Goal: Find specific page/section: Find specific page/section

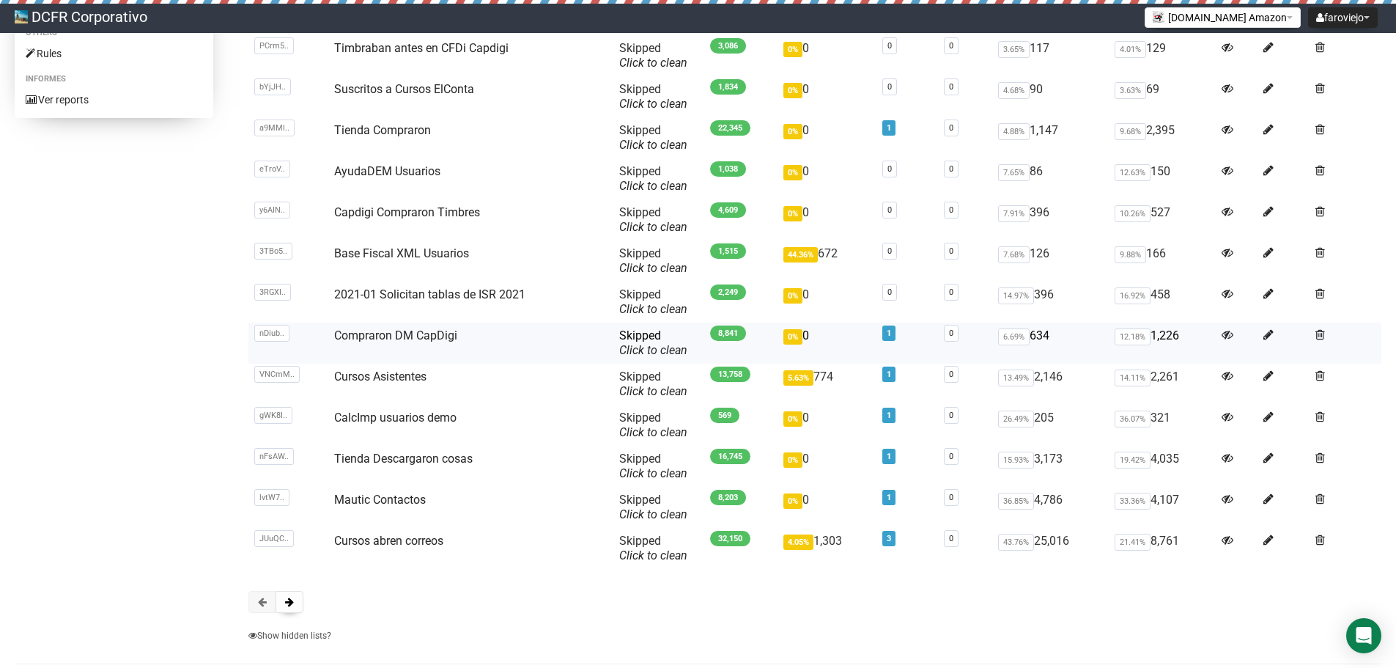
scroll to position [298, 0]
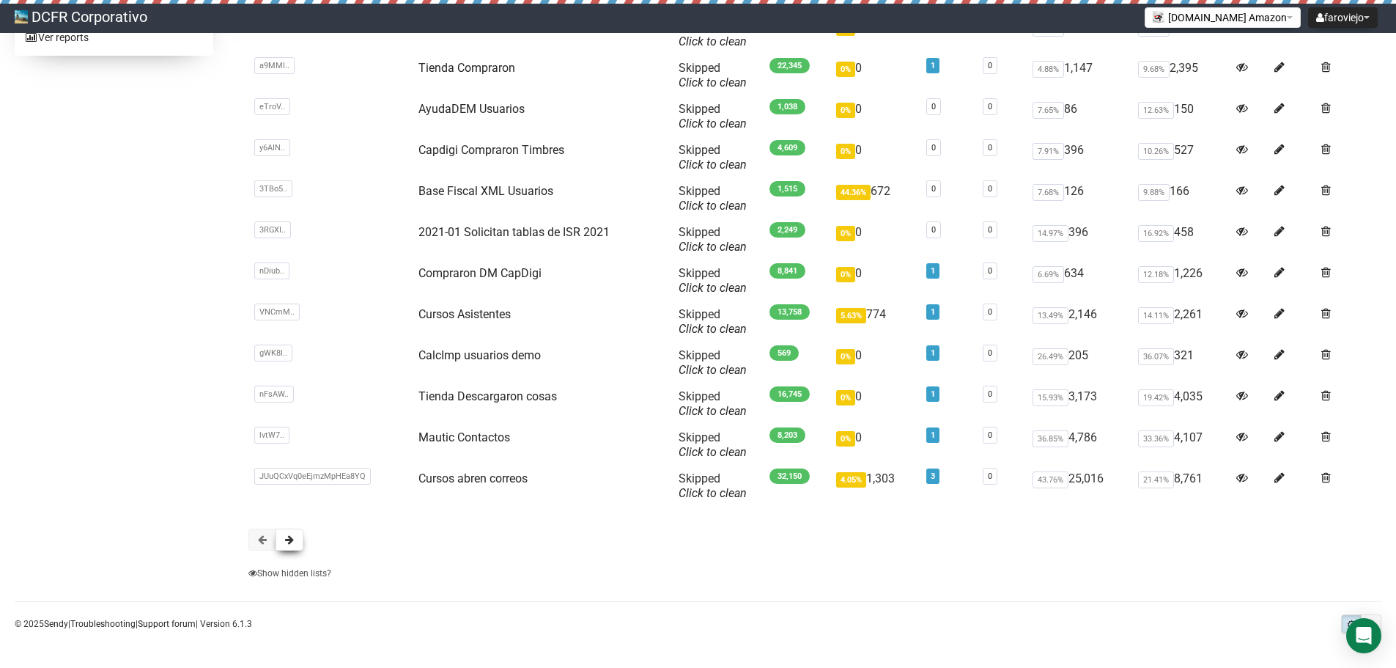
click at [291, 534] on button at bounding box center [290, 540] width 28 height 22
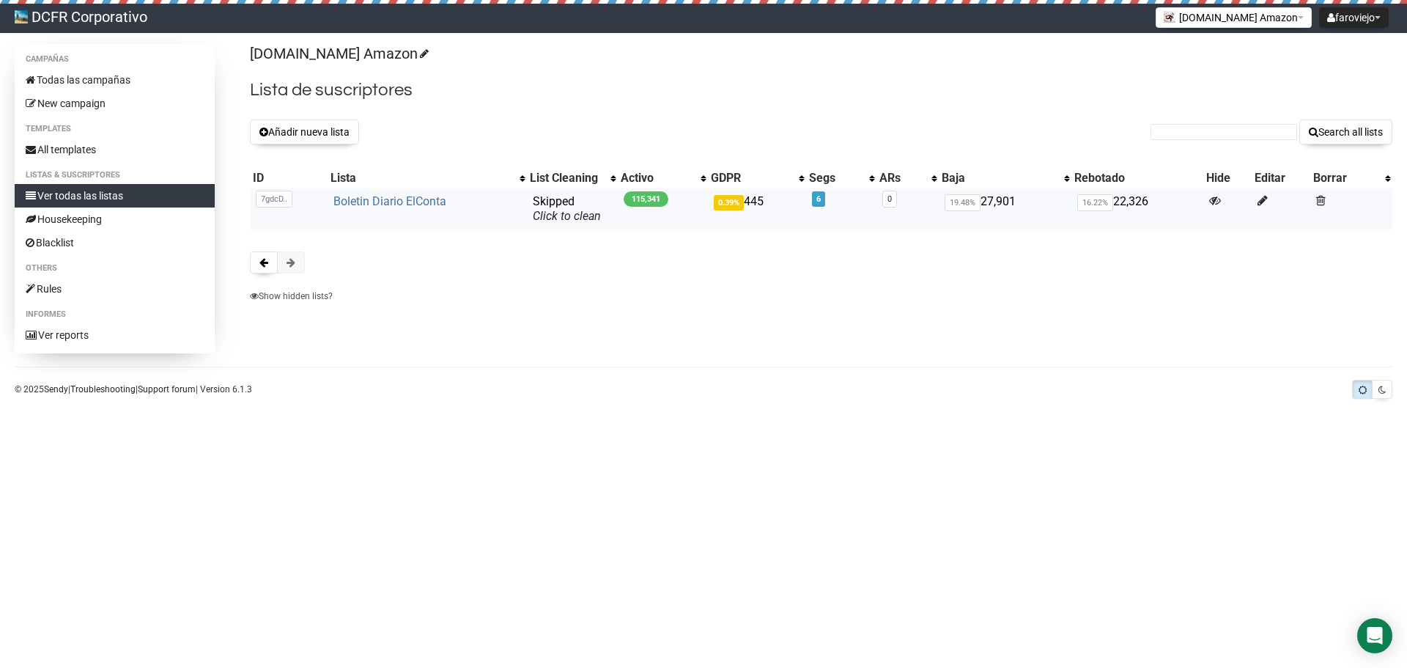
click at [404, 204] on link "Boletin Diario ElConta" at bounding box center [390, 201] width 113 height 14
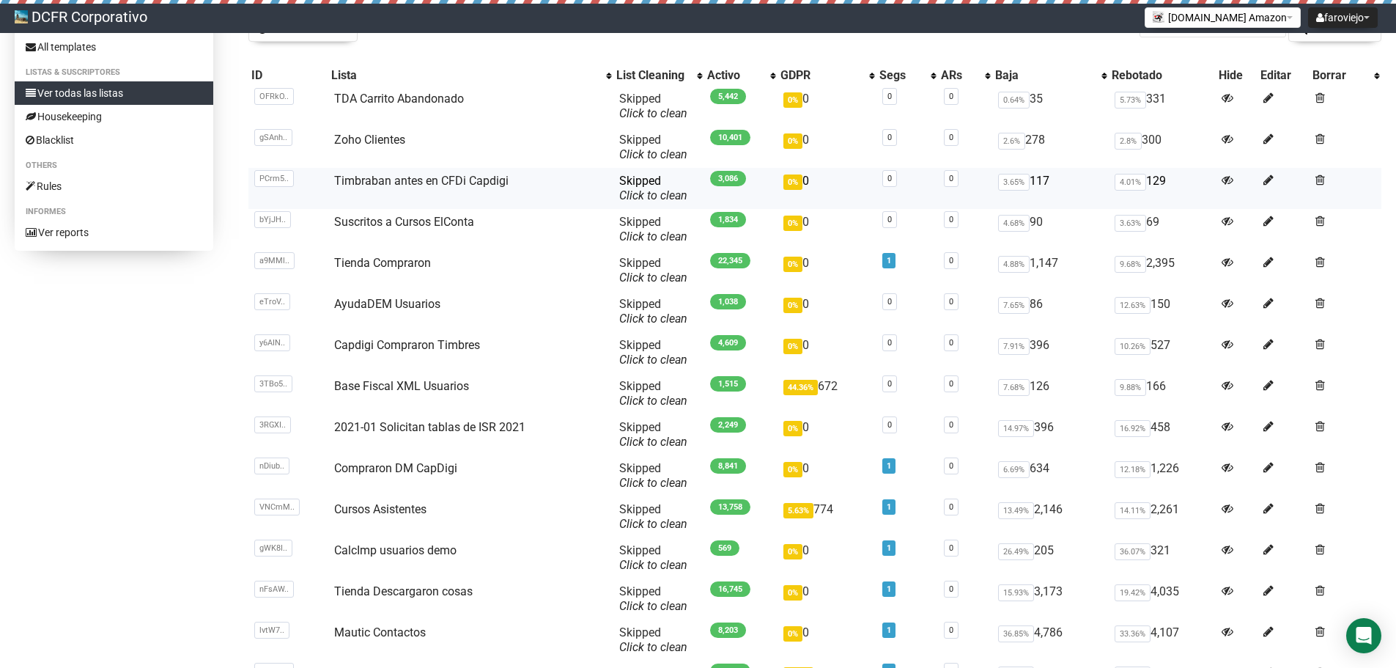
scroll to position [171, 0]
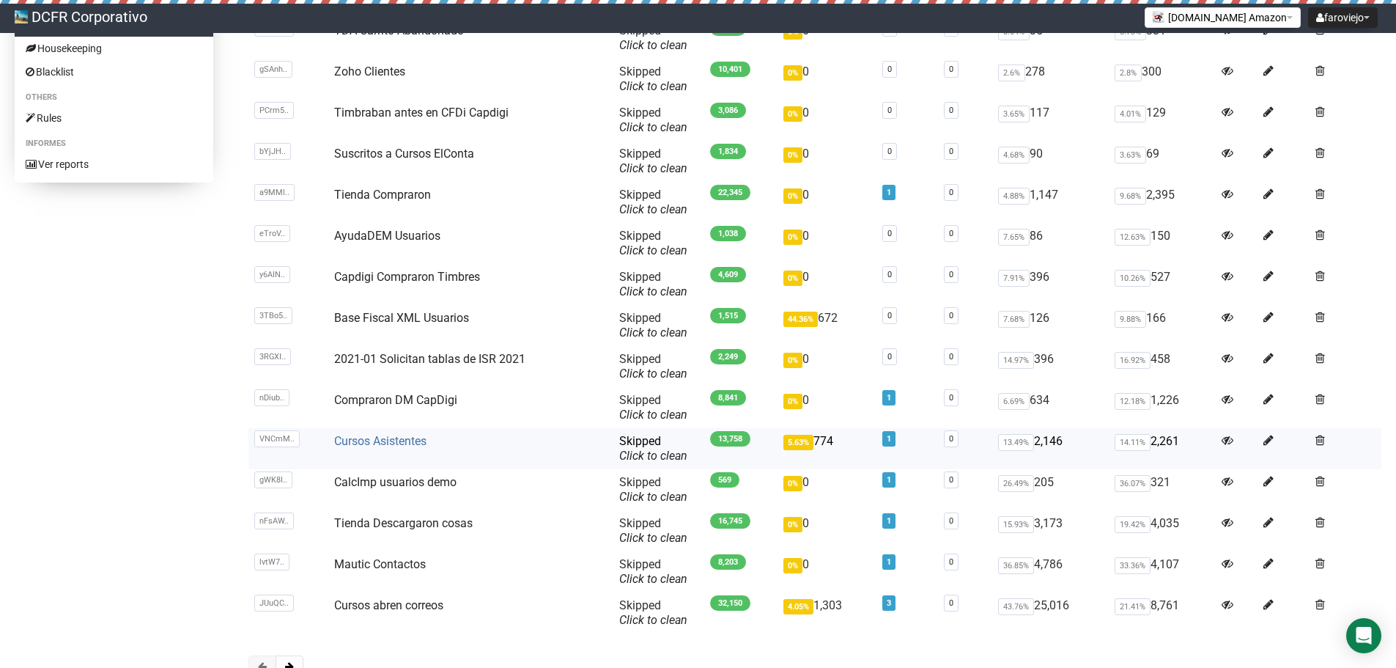
click at [389, 440] on link "Cursos Asistentes" at bounding box center [380, 441] width 92 height 14
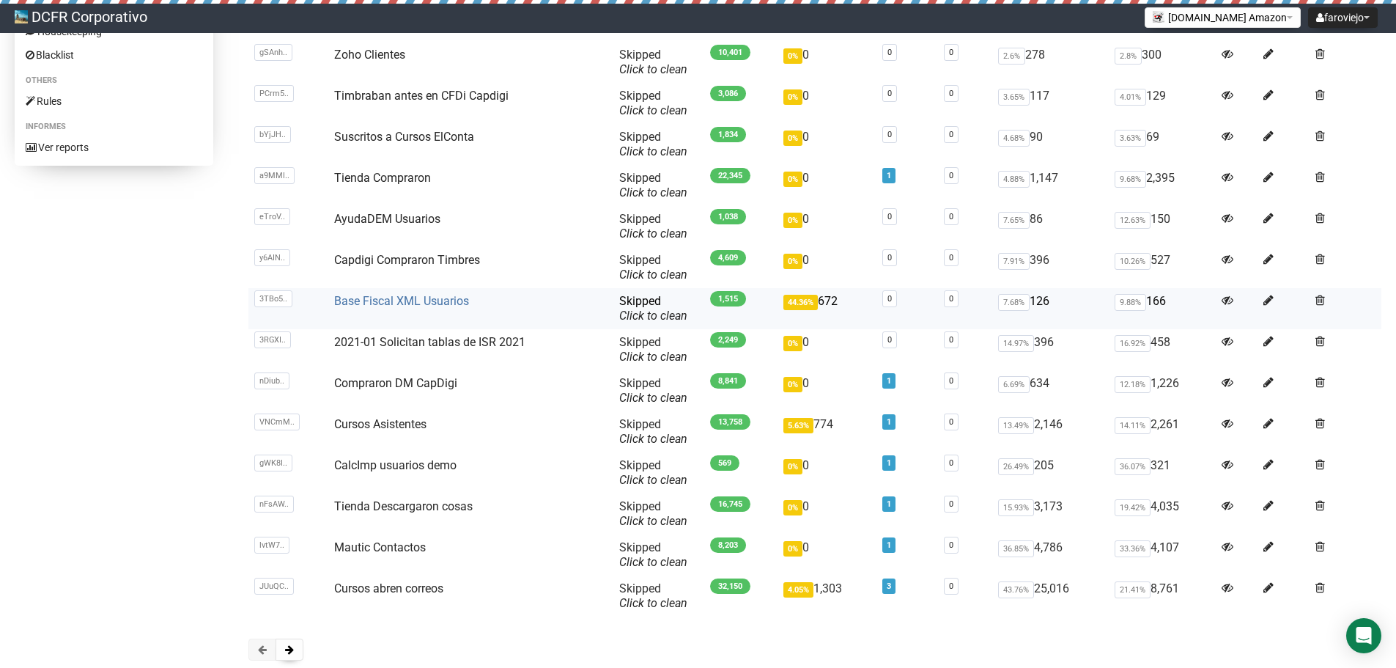
scroll to position [298, 0]
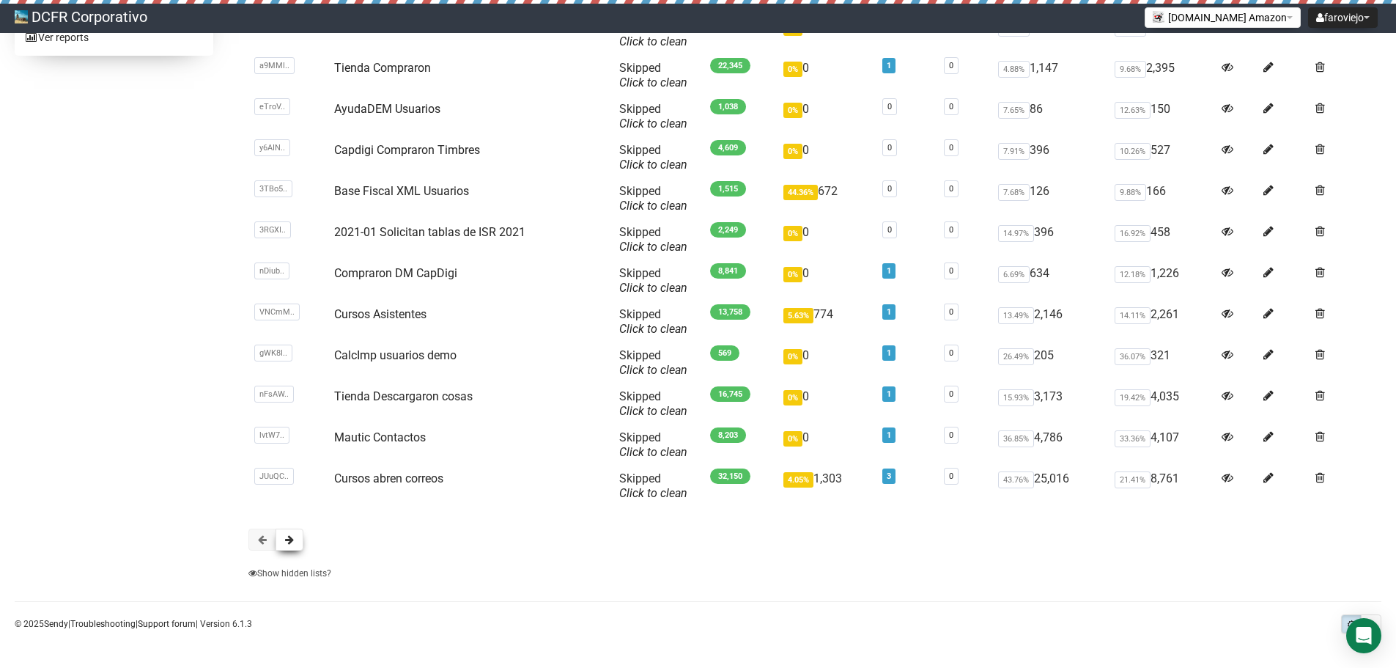
click at [287, 539] on span at bounding box center [289, 539] width 9 height 10
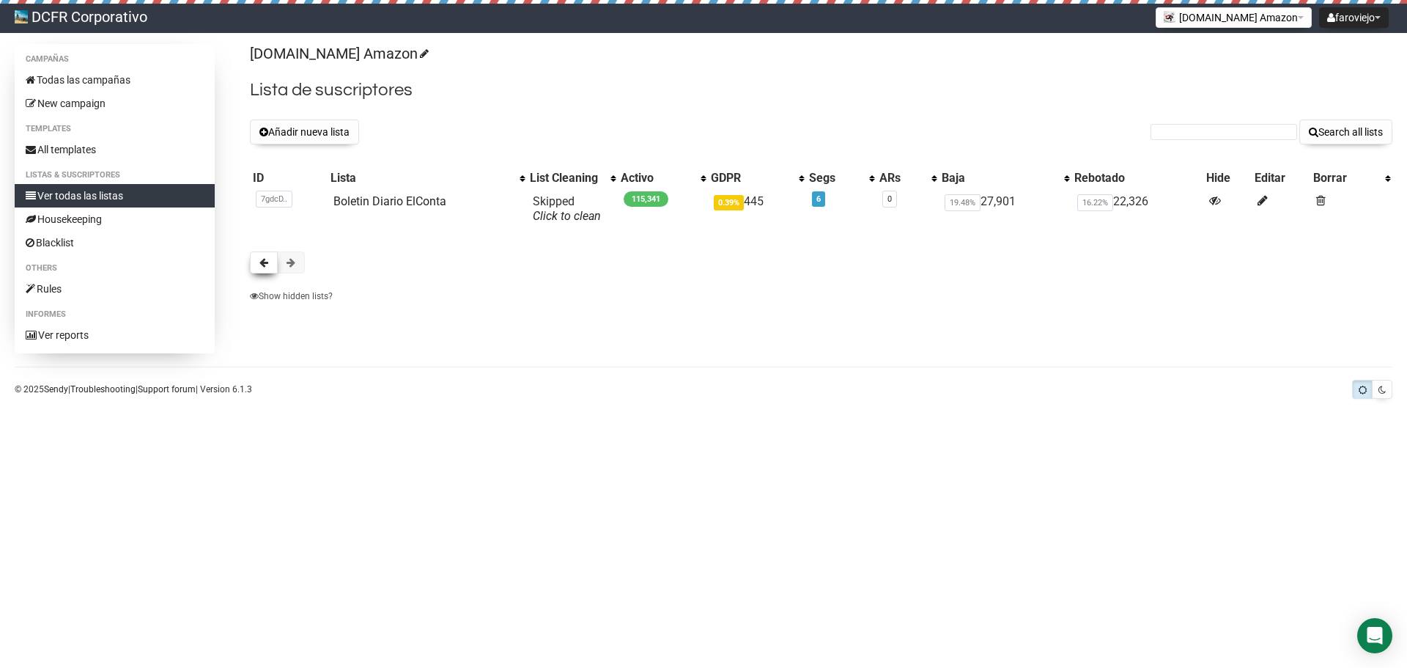
click at [267, 268] on button at bounding box center [264, 262] width 28 height 22
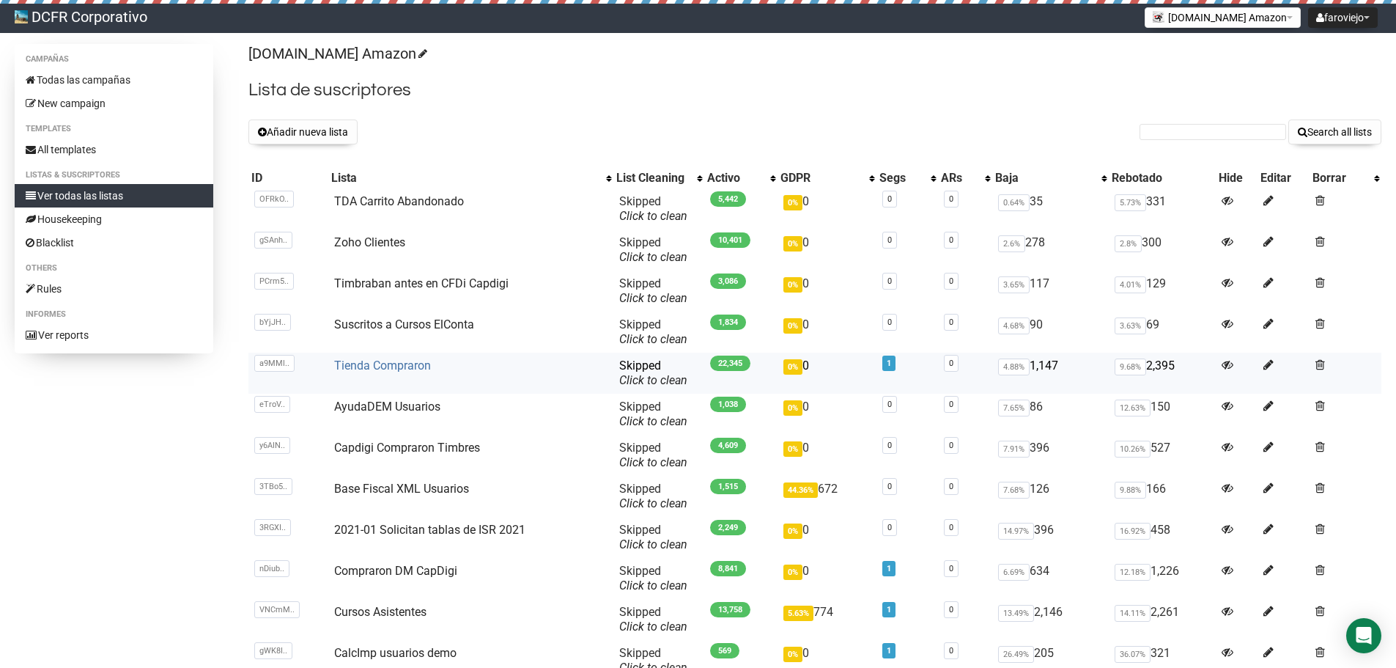
click at [403, 367] on link "Tienda Compraron" at bounding box center [382, 365] width 97 height 14
click at [378, 238] on link "Zoho Clientes" at bounding box center [369, 242] width 71 height 14
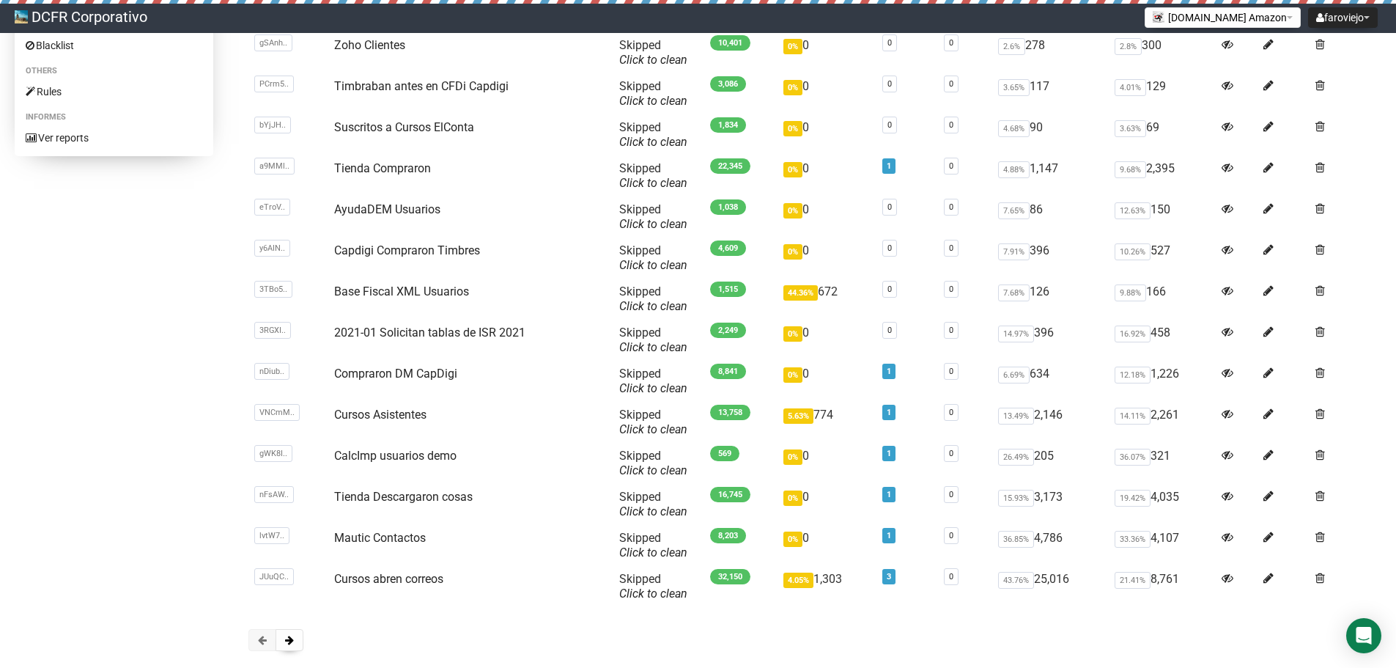
scroll to position [298, 0]
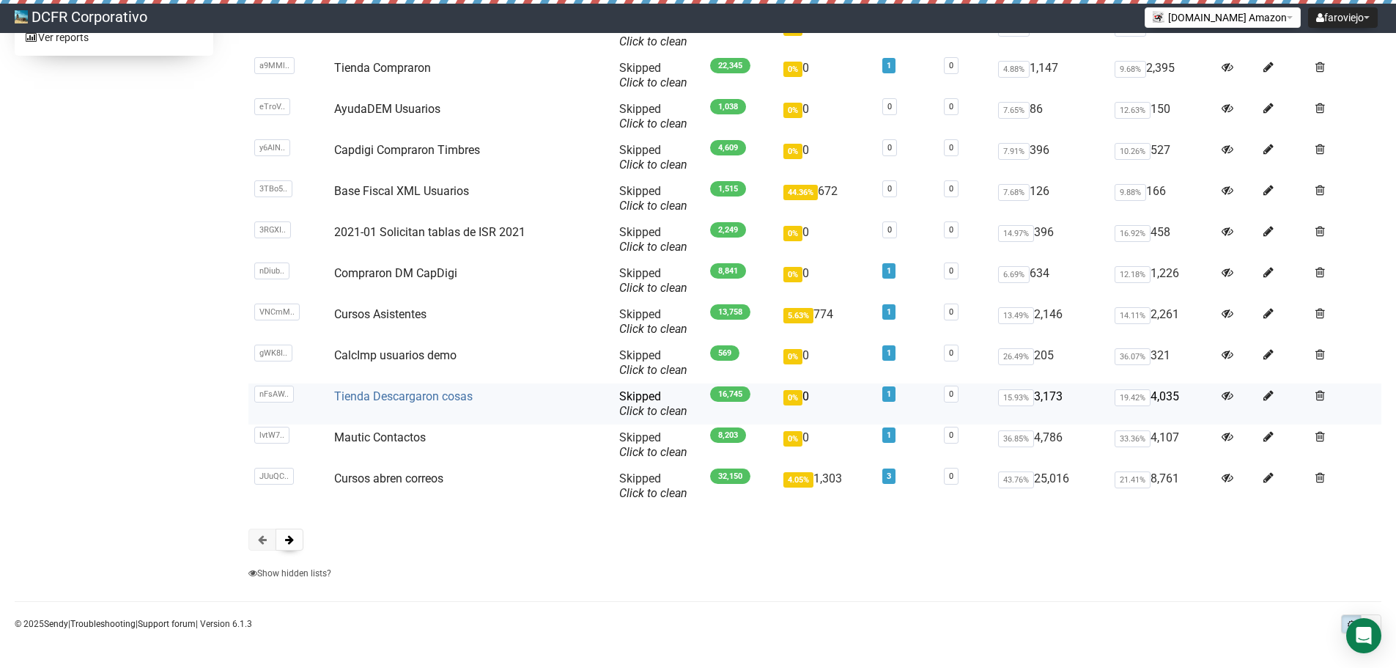
click at [414, 391] on link "Tienda Descargaron cosas" at bounding box center [403, 396] width 139 height 14
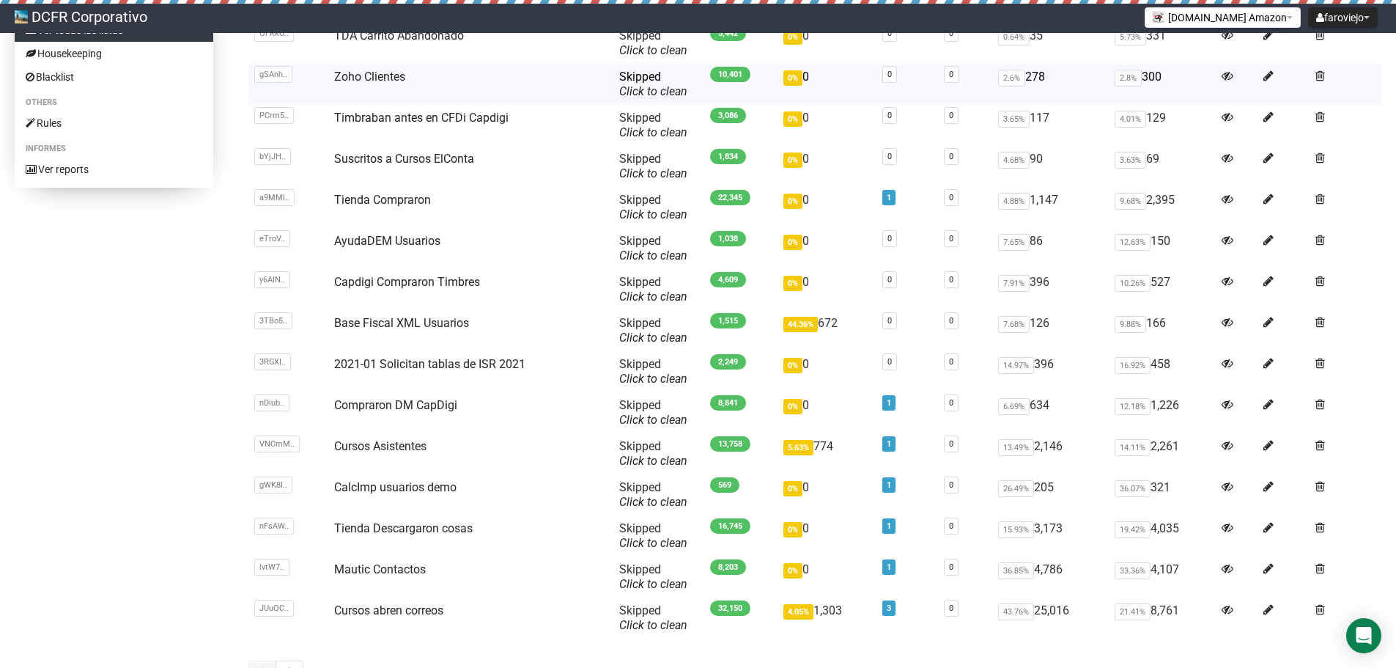
scroll to position [127, 0]
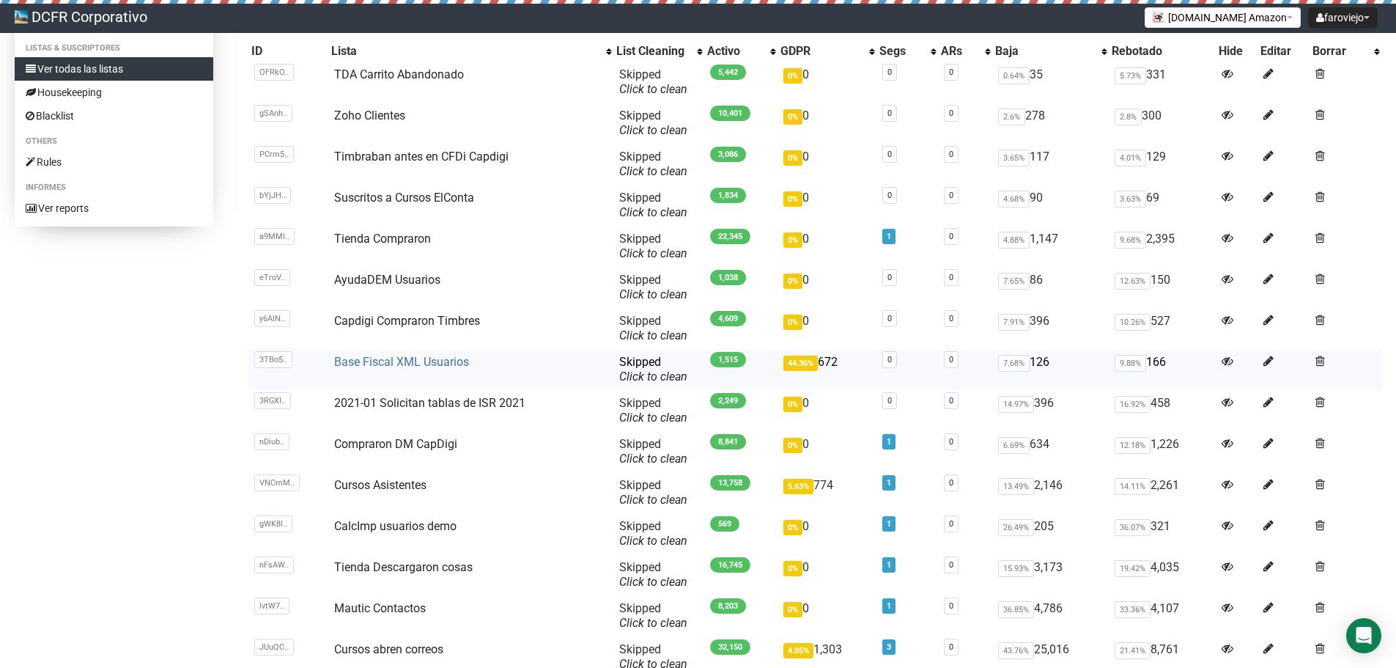
click at [402, 361] on link "Base Fiscal XML Usuarios" at bounding box center [401, 362] width 135 height 14
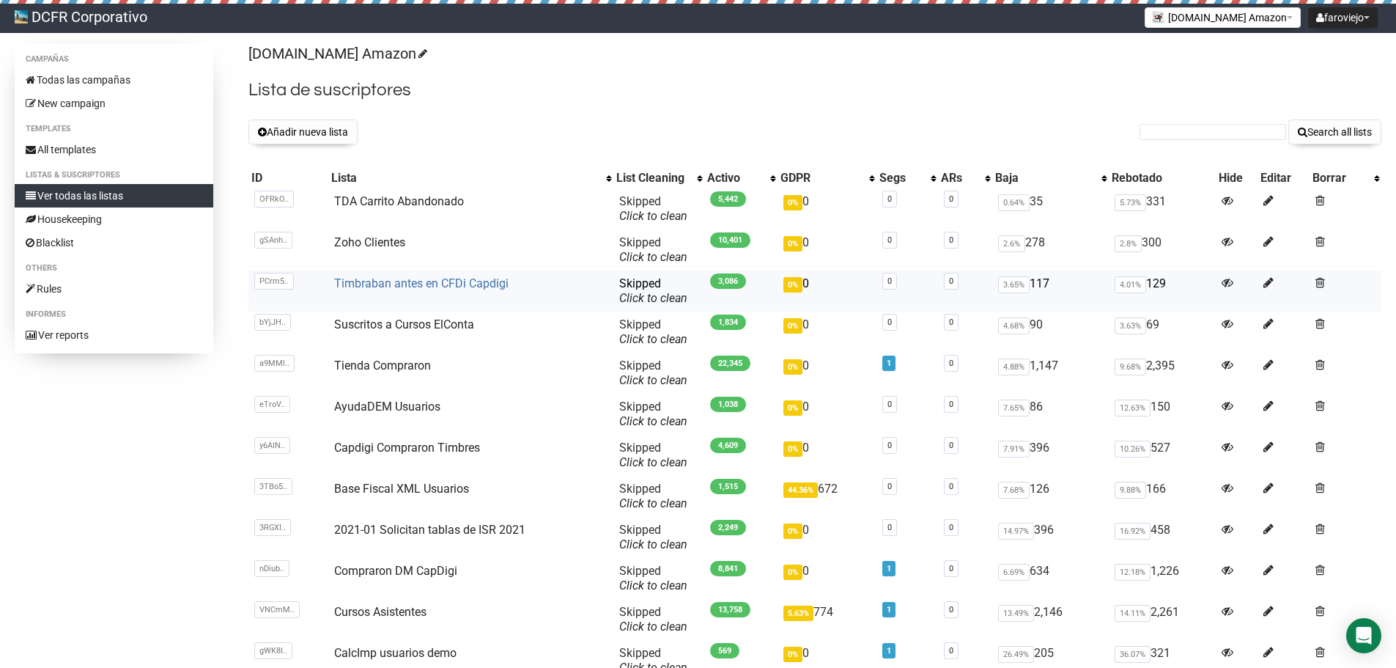
click at [439, 285] on link "Timbraban antes en CFDi Capdigi" at bounding box center [421, 283] width 174 height 14
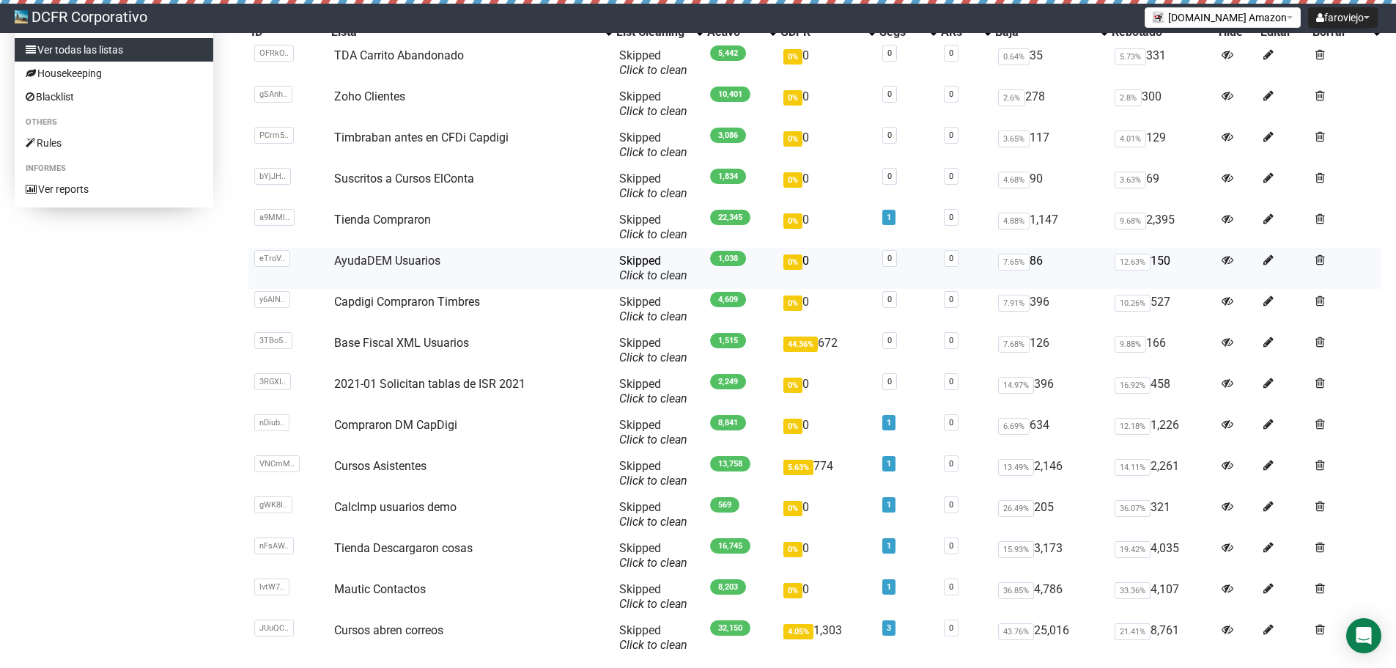
scroll to position [298, 0]
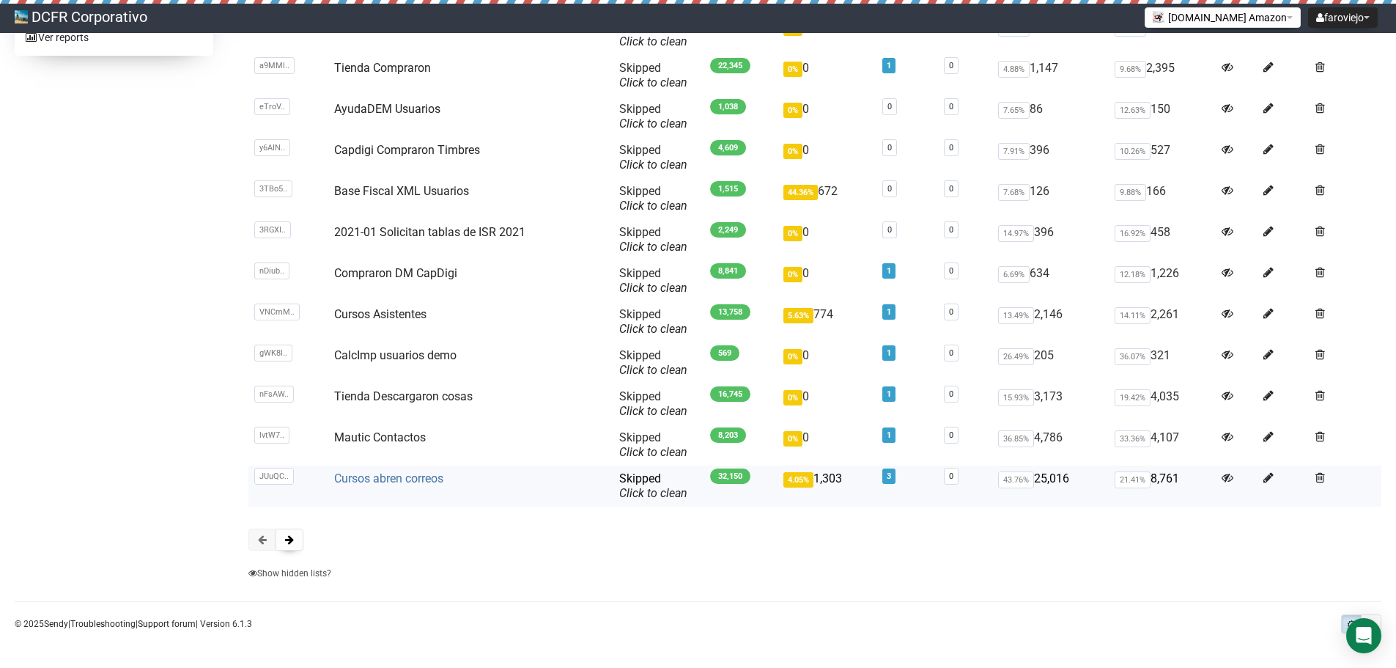
click at [383, 477] on link "Cursos abren correos" at bounding box center [388, 478] width 109 height 14
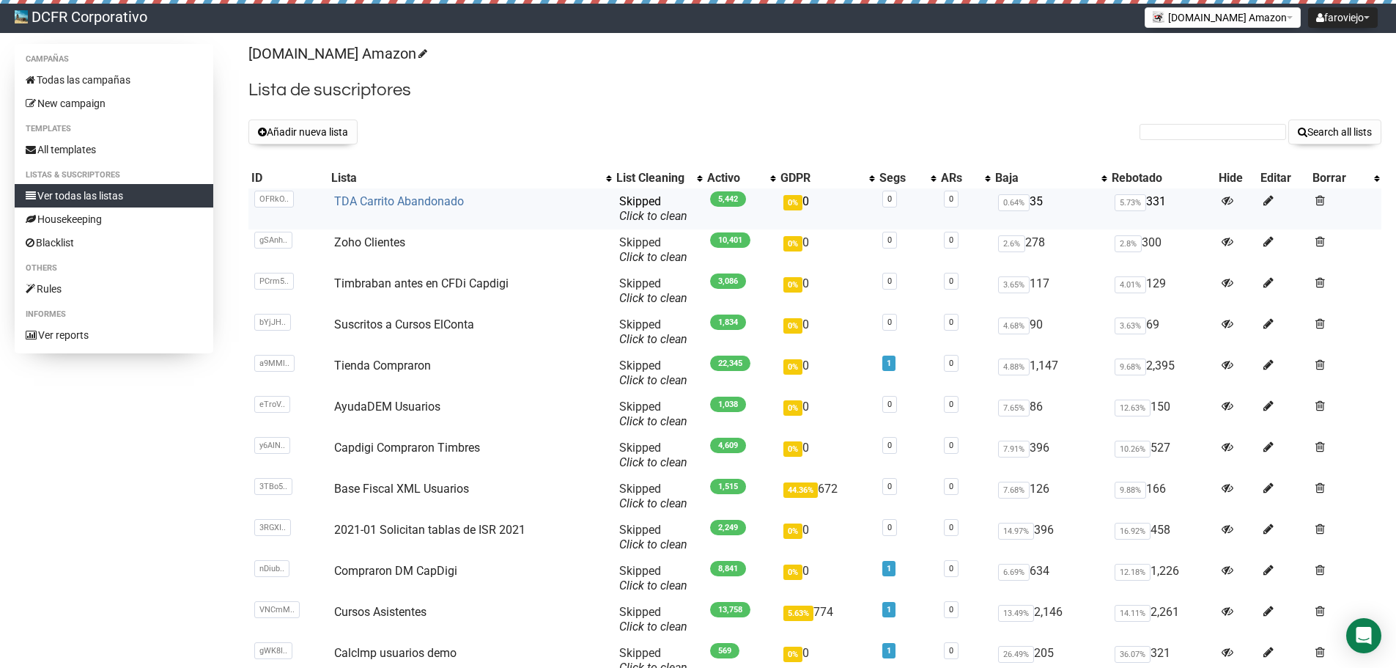
click at [383, 201] on link "TDA Carrito Abandonado" at bounding box center [399, 201] width 130 height 14
